Goal: Find specific fact: Find specific fact

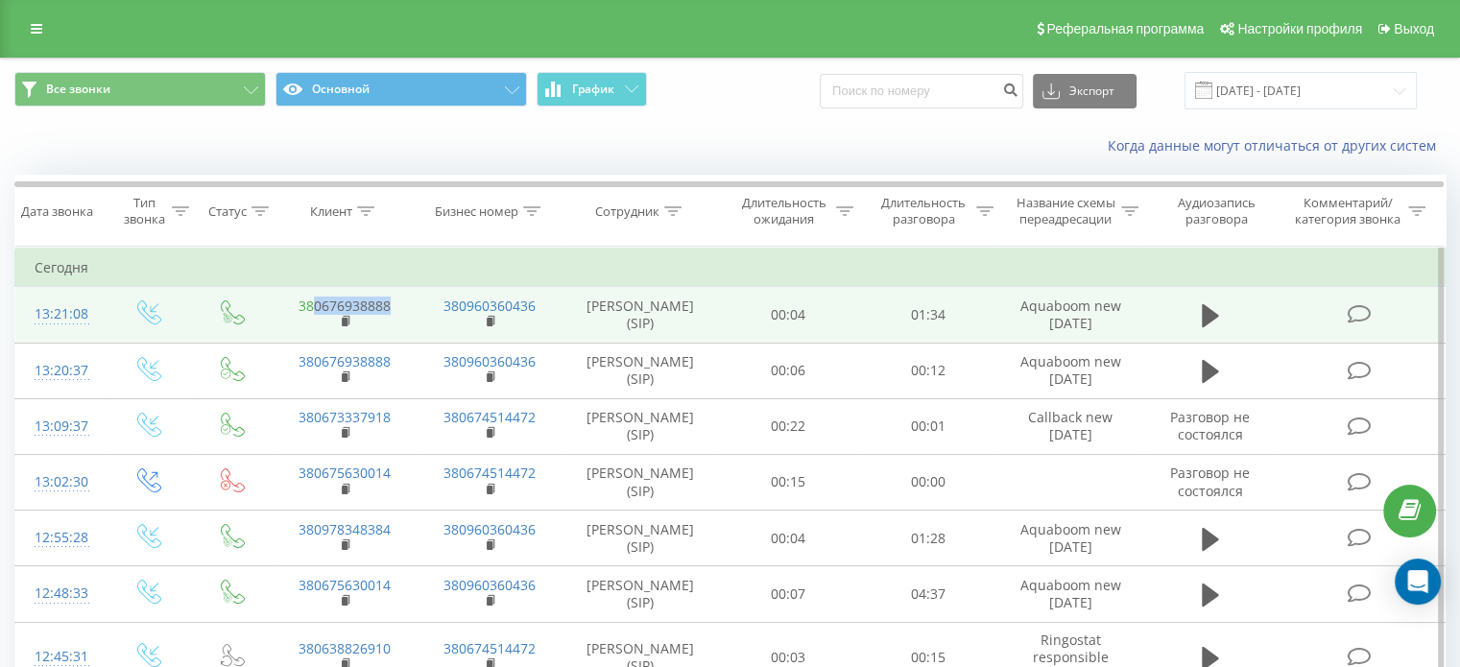
drag, startPoint x: 396, startPoint y: 303, endPoint x: 314, endPoint y: 304, distance: 81.6
click at [314, 304] on td "380676938888" at bounding box center [344, 315] width 145 height 56
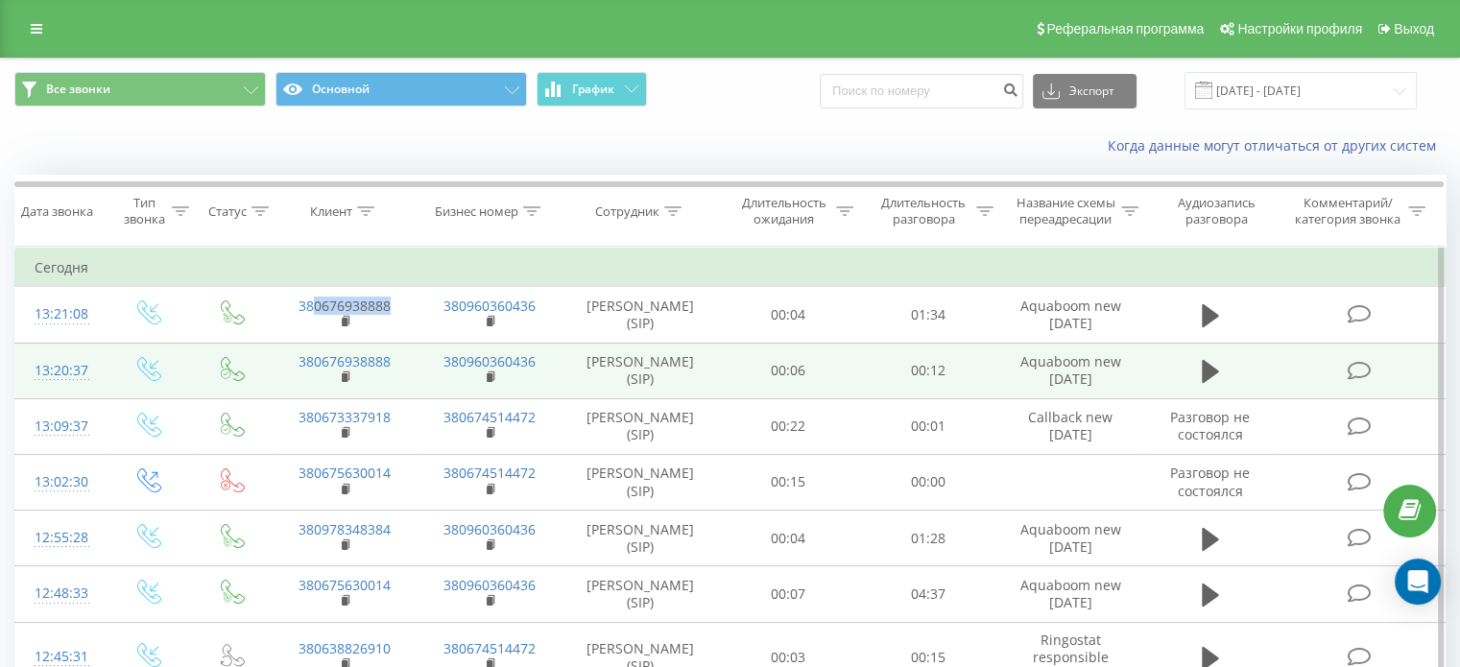
copy link "0676938888"
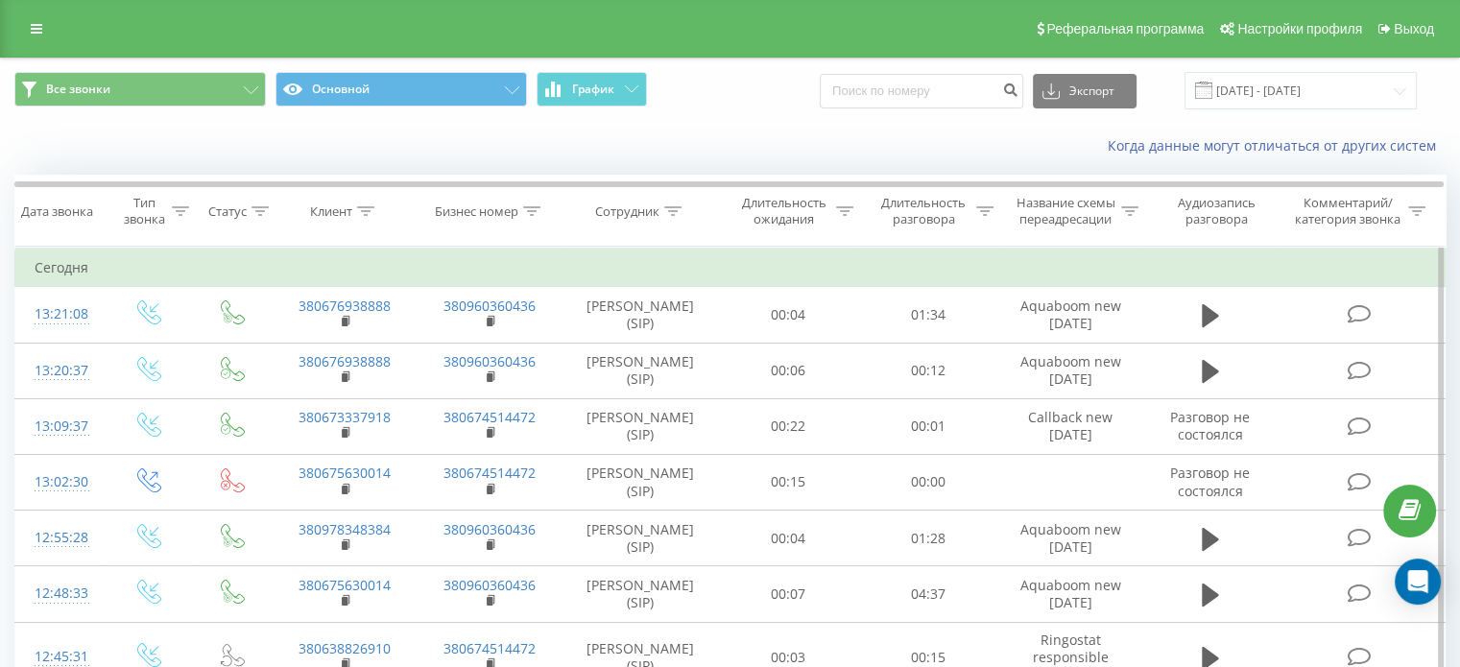
click at [1007, 262] on td "Сегодня" at bounding box center [730, 268] width 1430 height 38
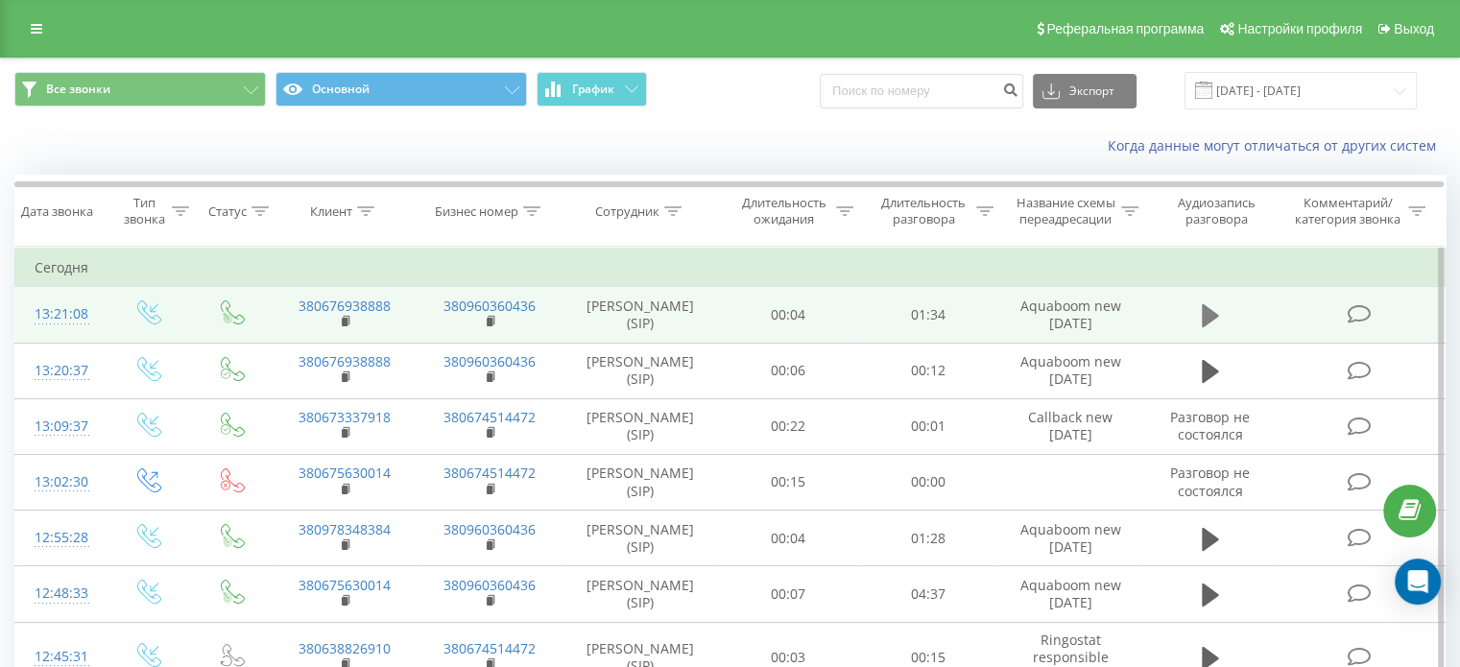
click at [1203, 317] on icon at bounding box center [1210, 315] width 17 height 23
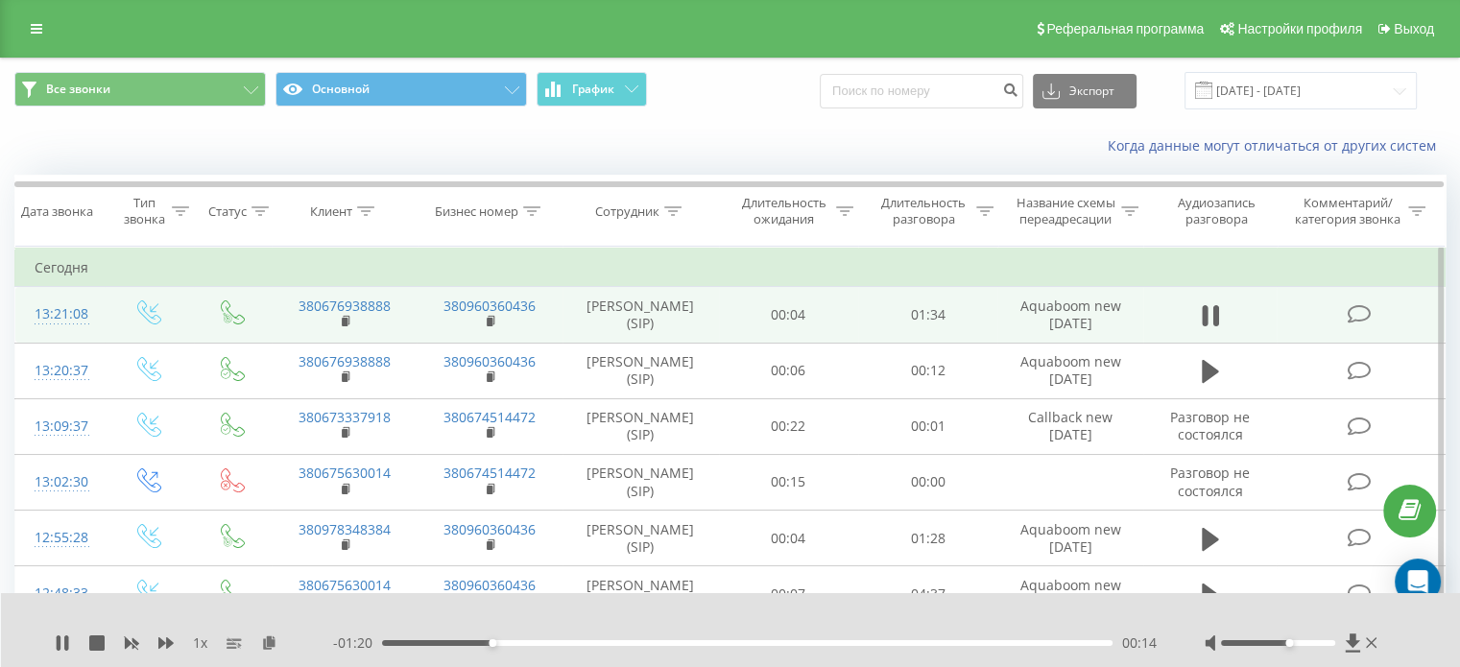
click at [1286, 644] on div "Accessibility label" at bounding box center [1290, 643] width 8 height 8
click at [1286, 640] on div "Accessibility label" at bounding box center [1290, 643] width 8 height 8
click at [1298, 640] on div "Accessibility label" at bounding box center [1301, 643] width 8 height 8
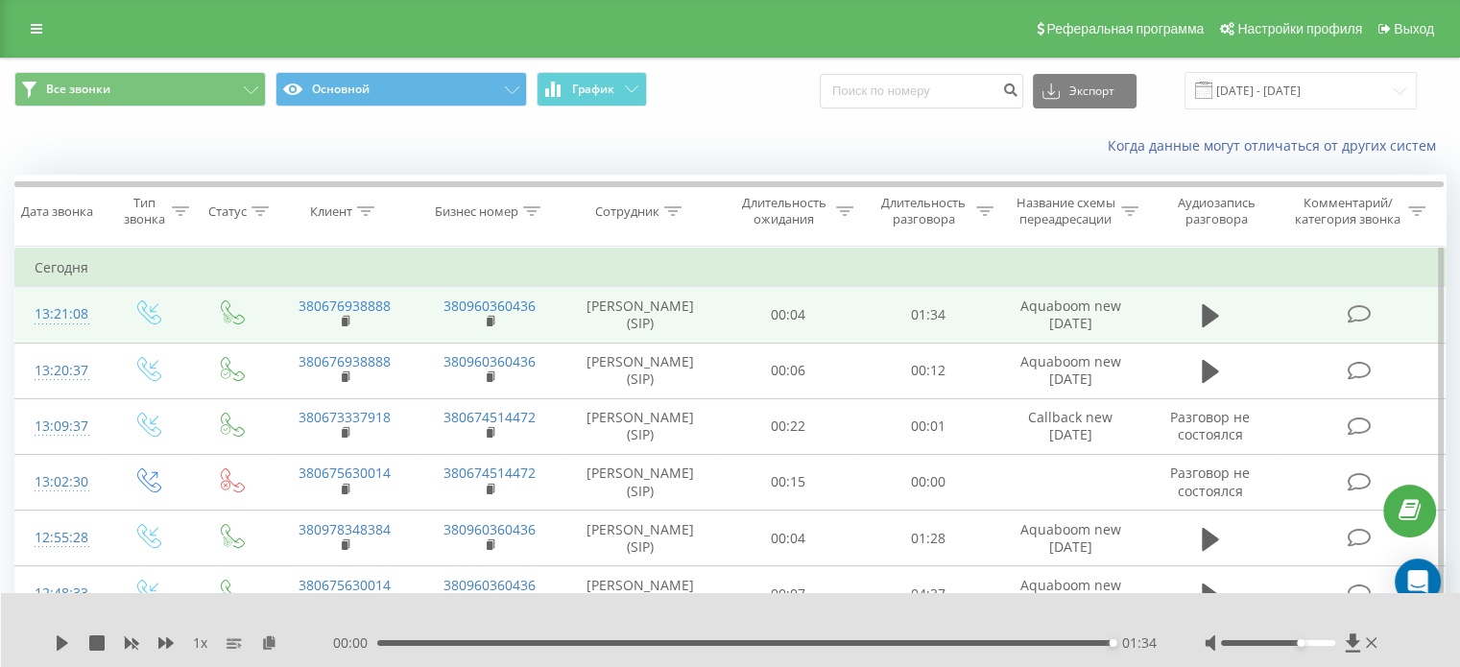
drag, startPoint x: 1372, startPoint y: 640, endPoint x: 1365, endPoint y: 630, distance: 12.5
click at [1372, 640] on icon at bounding box center [1372, 642] width 12 height 11
